Goal: Navigation & Orientation: Find specific page/section

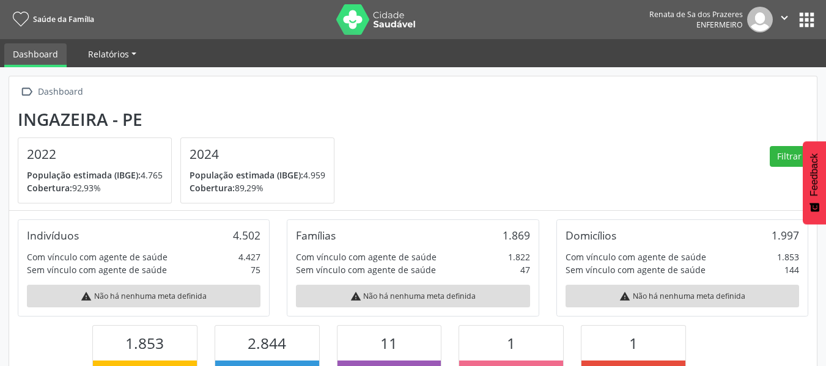
click at [103, 51] on span "Relatórios" at bounding box center [108, 54] width 41 height 12
click at [56, 53] on link "Dashboard" at bounding box center [35, 55] width 62 height 24
click at [26, 58] on link "Dashboard" at bounding box center [35, 55] width 62 height 24
drag, startPoint x: 462, startPoint y: 104, endPoint x: 124, endPoint y: 74, distance: 339.4
click at [434, 104] on div " Dashboard Ingazeira - PE 2022 População estimada (IBGE): 4.765 Cobertura: 92,…" at bounding box center [413, 143] width 808 height 135
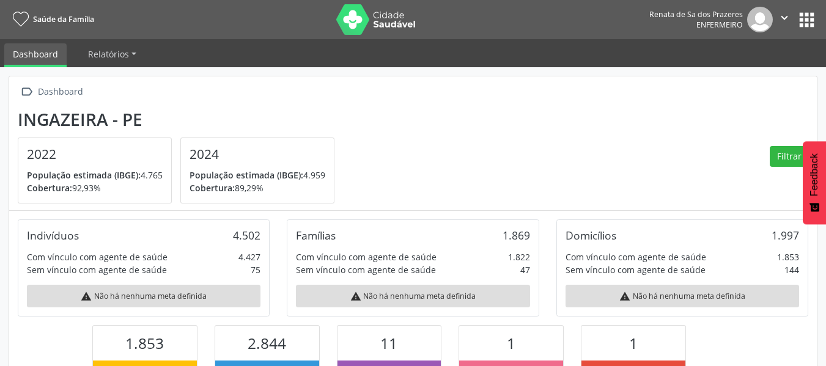
click at [34, 52] on link "Dashboard" at bounding box center [35, 55] width 62 height 24
click at [34, 59] on link "Dashboard" at bounding box center [35, 55] width 62 height 24
drag, startPoint x: 147, startPoint y: 62, endPoint x: 127, endPoint y: 60, distance: 20.9
click at [147, 62] on ul "Dashboard Relatórios Desfechos da visita" at bounding box center [413, 53] width 826 height 28
click at [112, 56] on span "Relatórios" at bounding box center [108, 54] width 41 height 12
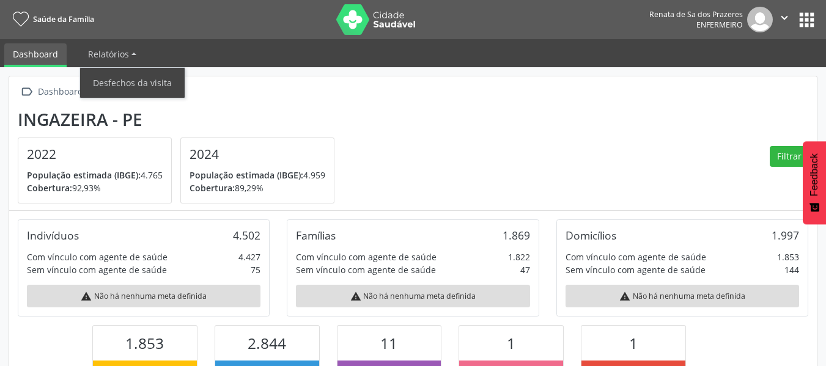
click at [804, 16] on button "apps" at bounding box center [806, 19] width 21 height 21
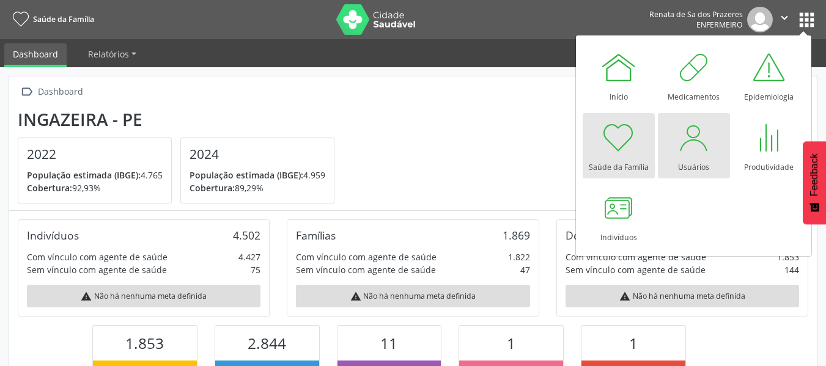
click at [696, 151] on div at bounding box center [694, 137] width 37 height 37
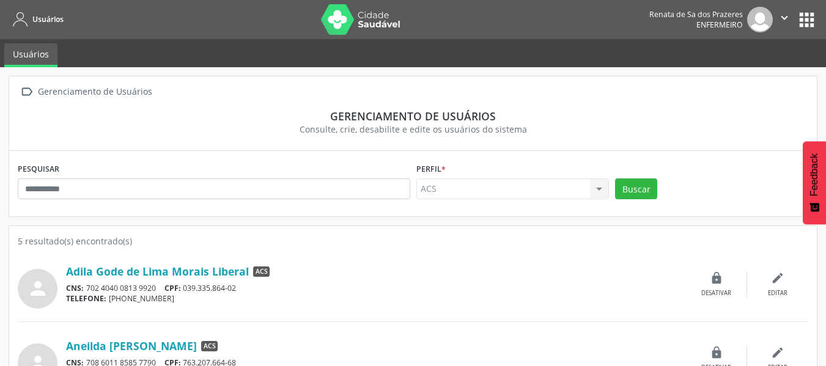
click at [773, 11] on button "" at bounding box center [784, 20] width 23 height 26
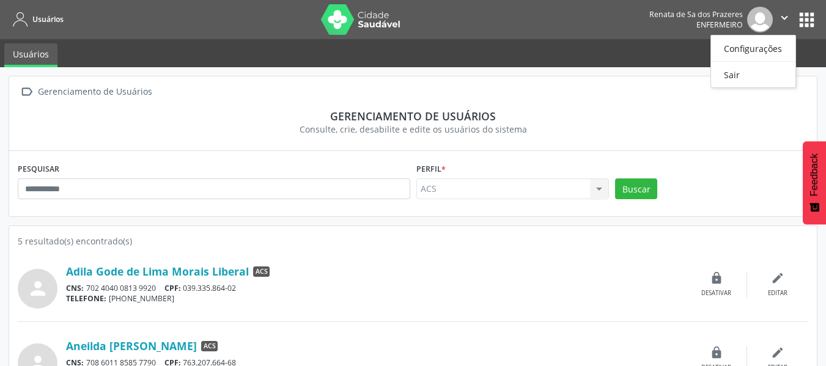
click at [798, 24] on button "apps" at bounding box center [806, 19] width 21 height 21
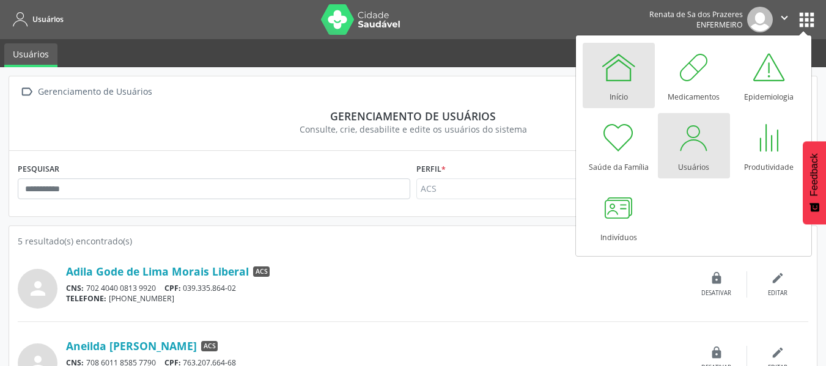
click at [617, 85] on div at bounding box center [618, 67] width 37 height 37
